Goal: Find specific page/section: Find specific page/section

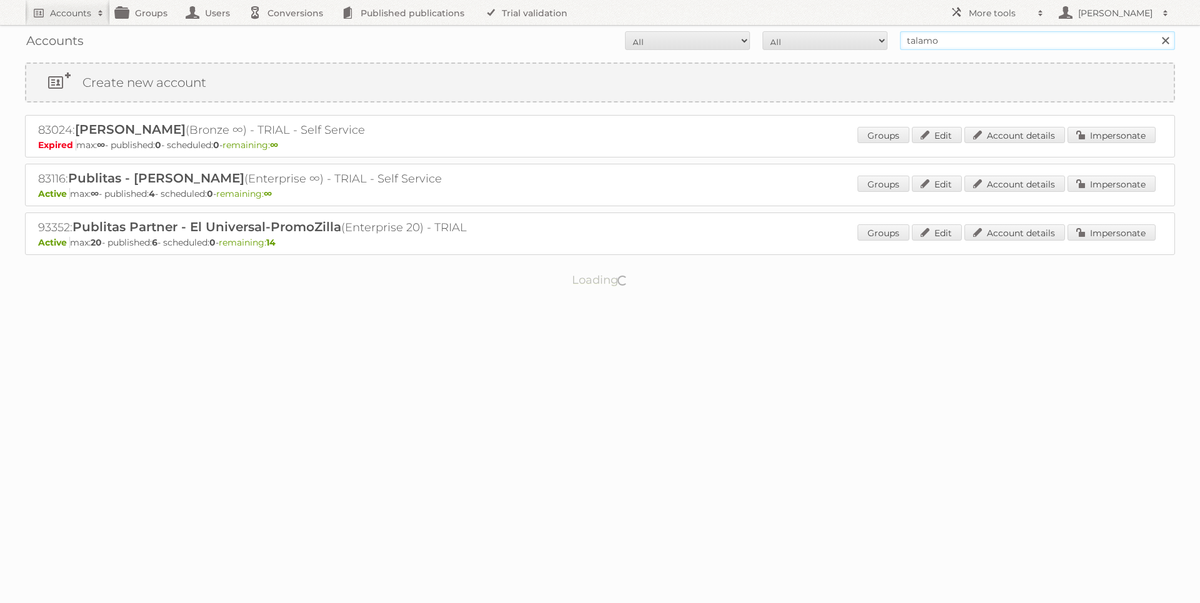
click at [917, 36] on input "talamo" at bounding box center [1037, 40] width 275 height 19
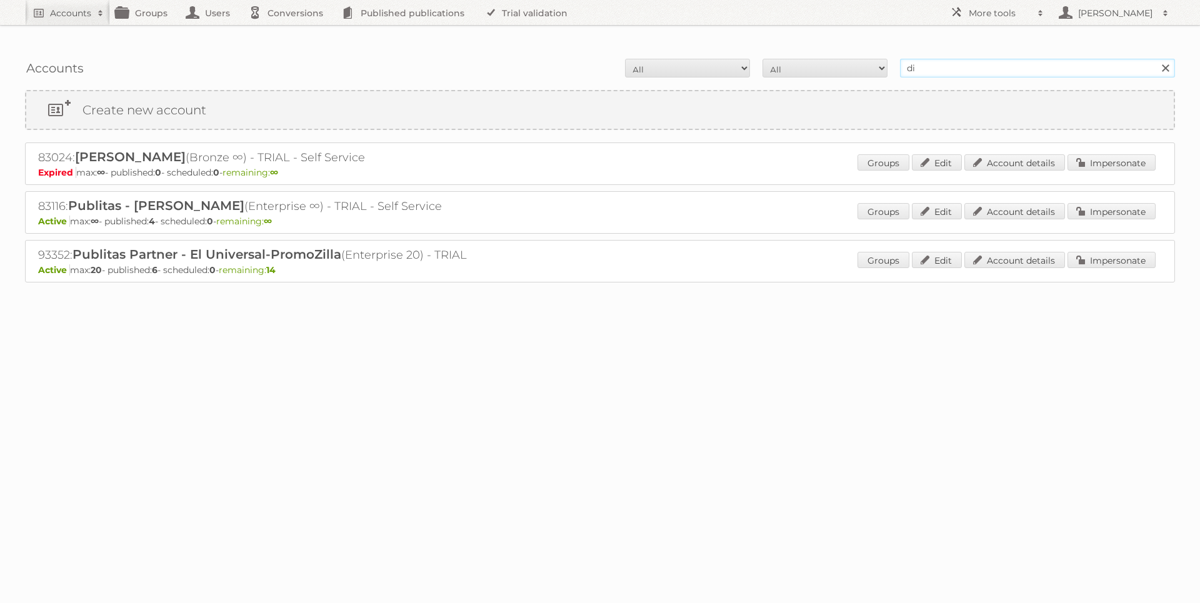
type input "d"
type input "grupo dico"
click at [1156, 59] on input "Search" at bounding box center [1165, 68] width 19 height 19
click at [1036, 154] on link "Account details" at bounding box center [1015, 162] width 101 height 16
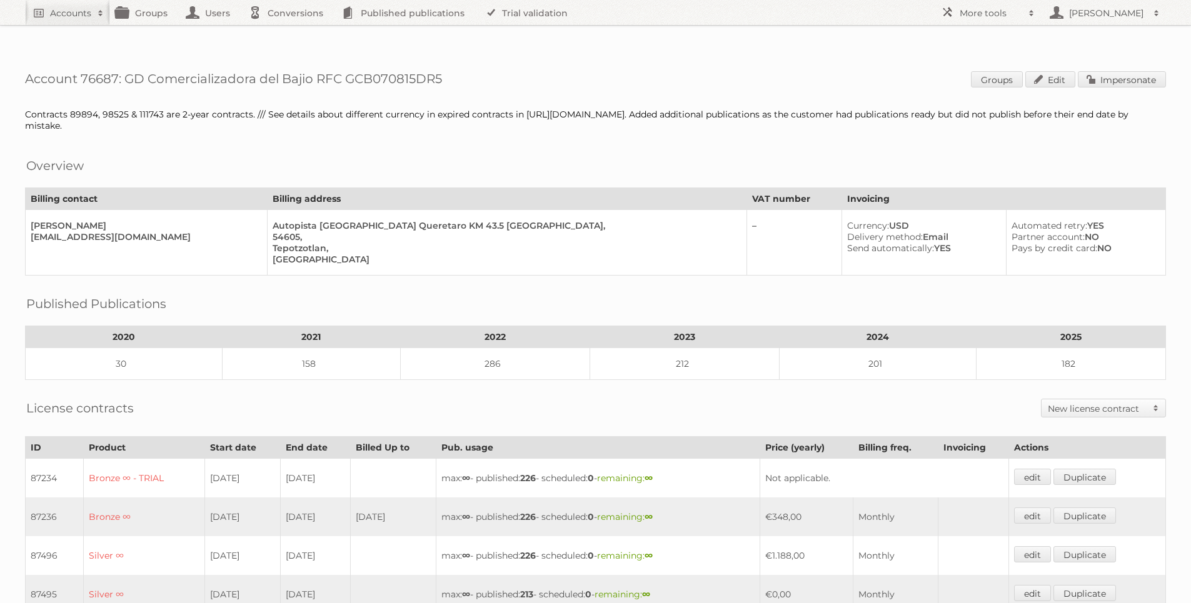
scroll to position [311, 0]
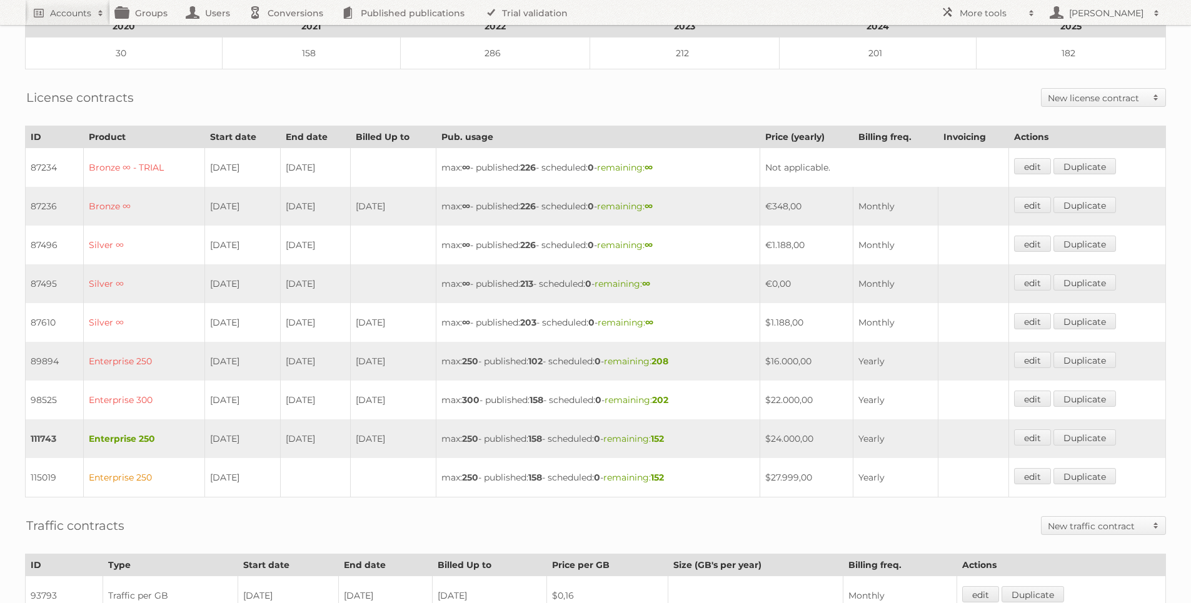
drag, startPoint x: 282, startPoint y: 404, endPoint x: 333, endPoint y: 401, distance: 50.7
click at [333, 420] on td "[DATE]" at bounding box center [315, 439] width 70 height 39
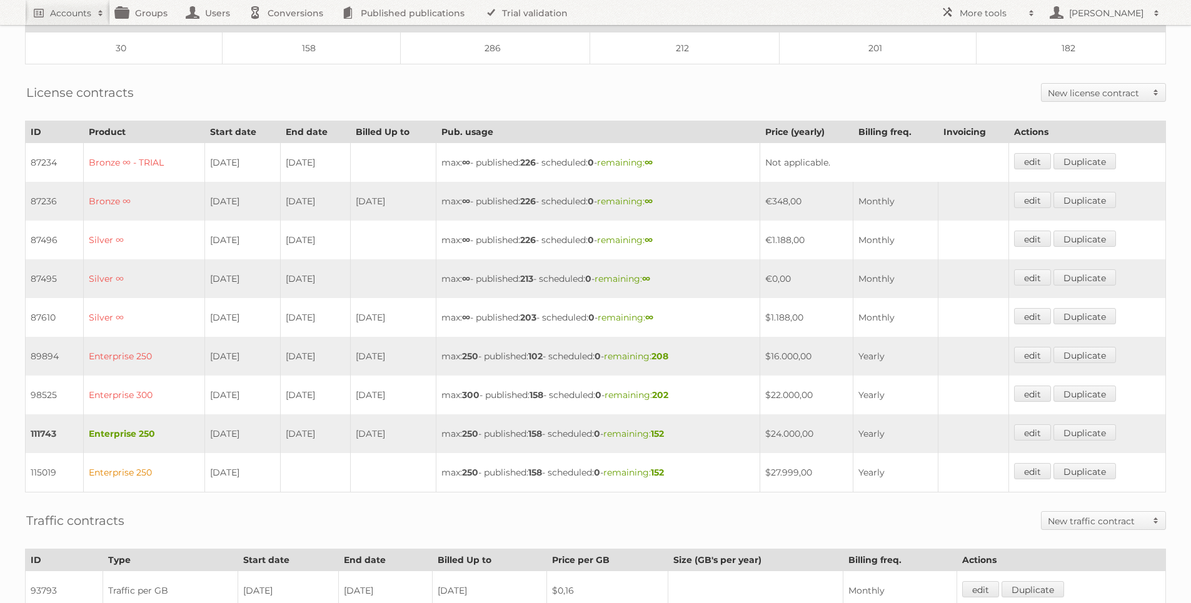
scroll to position [318, 0]
